Goal: Task Accomplishment & Management: Use online tool/utility

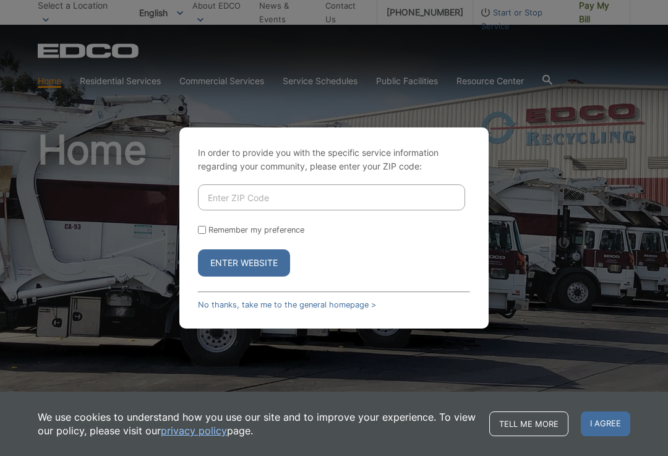
click at [234, 205] on input "Enter ZIP Code" at bounding box center [331, 197] width 267 height 26
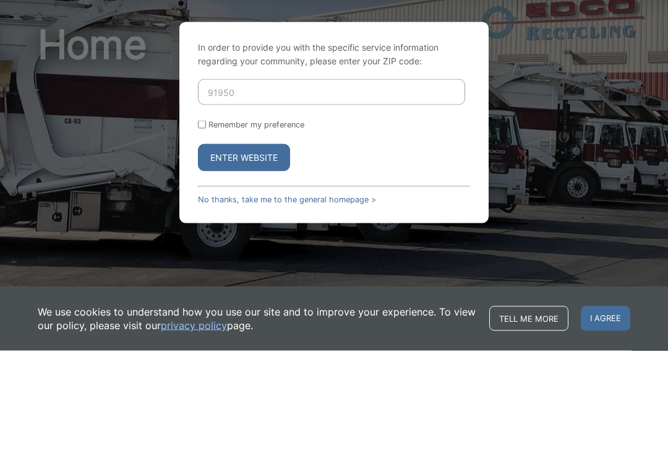
type input "91950"
click at [240, 249] on button "Enter Website" at bounding box center [244, 262] width 92 height 27
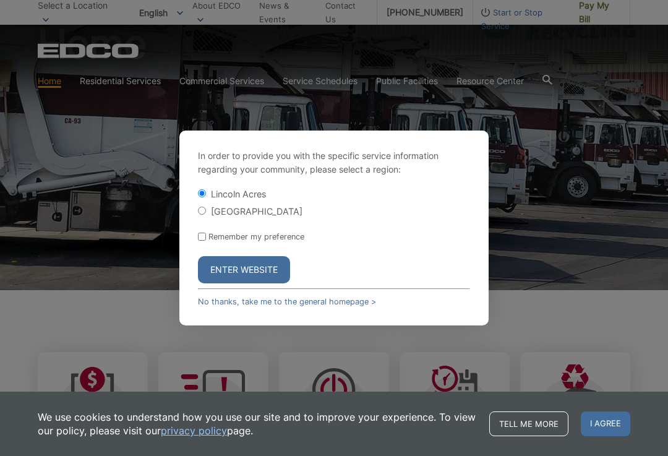
click at [249, 277] on button "Enter Website" at bounding box center [244, 269] width 92 height 27
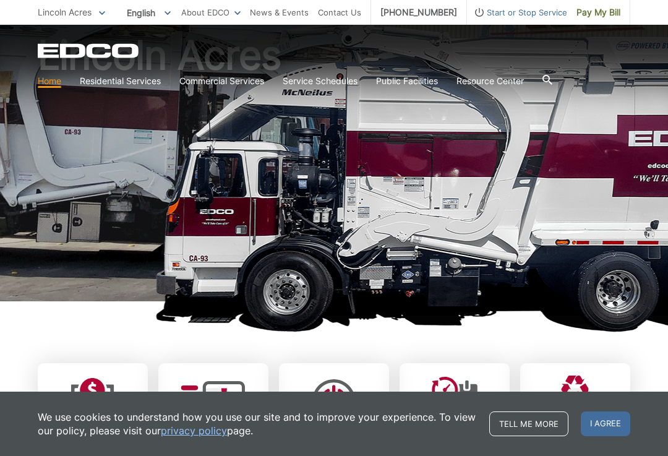
scroll to position [107, 0]
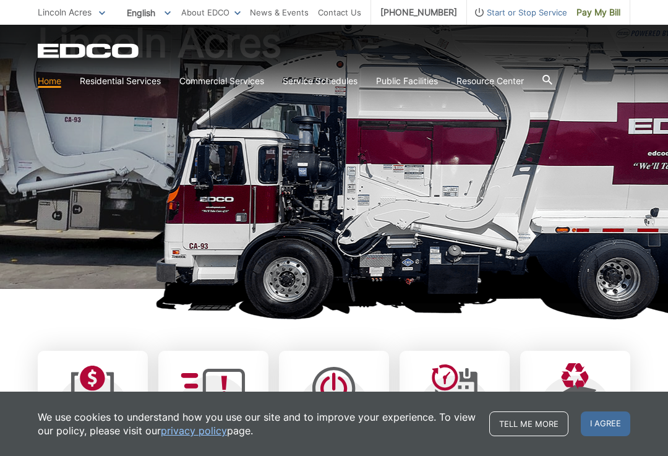
click at [532, 436] on link "Tell me more" at bounding box center [528, 423] width 79 height 25
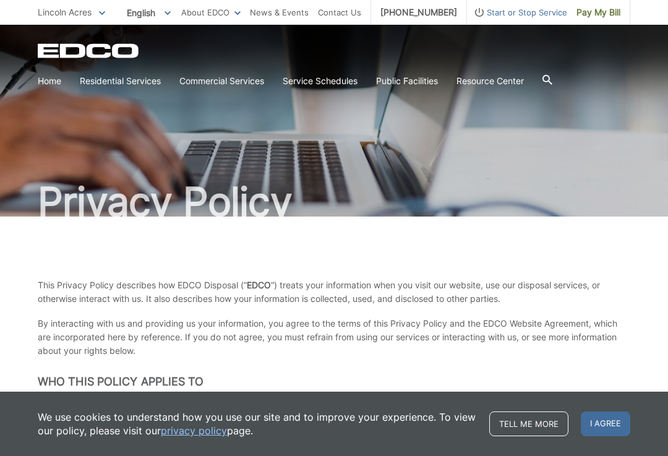
click at [596, 417] on span "I agree" at bounding box center [604, 423] width 49 height 25
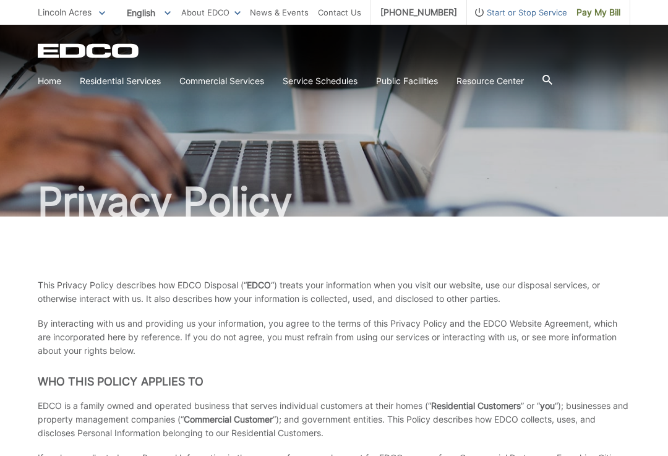
click at [605, 13] on span "Pay My Bill" at bounding box center [598, 13] width 44 height 14
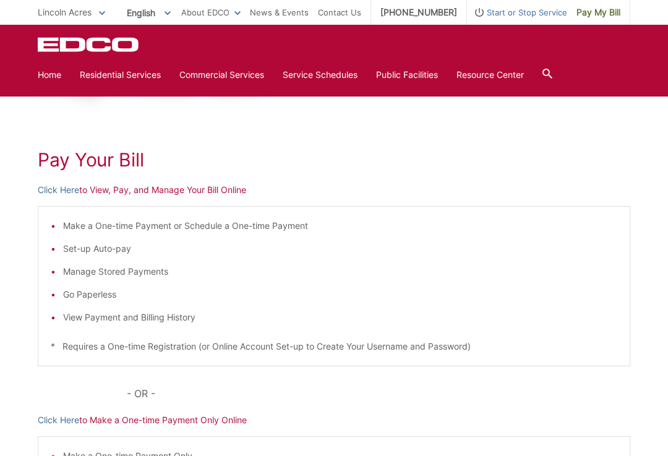
scroll to position [130, 0]
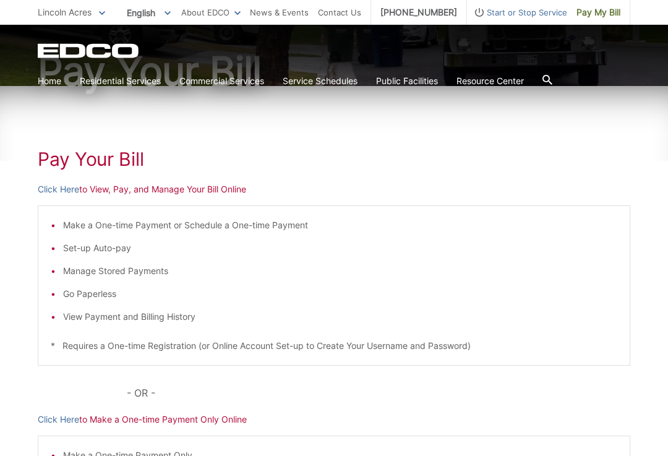
click at [210, 187] on p "Click Here to View, Pay, and Manage Your Bill Online" at bounding box center [334, 189] width 592 height 14
click at [57, 194] on link "Click Here" at bounding box center [58, 189] width 41 height 14
